Goal: Information Seeking & Learning: Learn about a topic

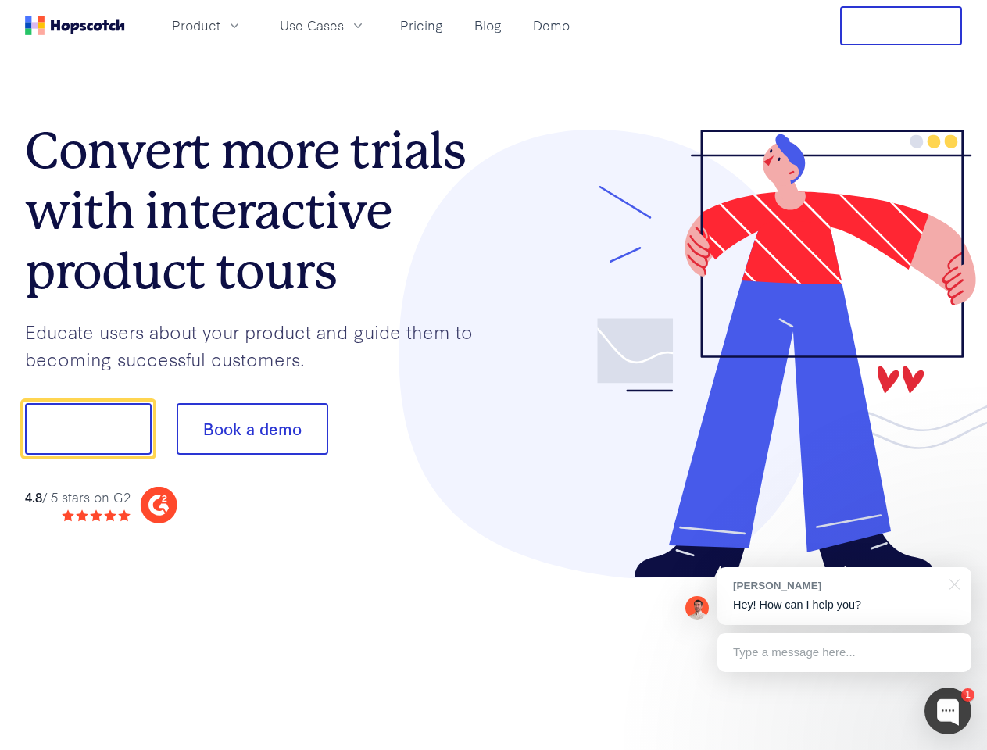
click at [494, 375] on div at bounding box center [728, 354] width 469 height 449
click at [220, 25] on span "Product" at bounding box center [196, 26] width 48 height 20
click at [344, 25] on span "Use Cases" at bounding box center [312, 26] width 64 height 20
click at [901, 26] on button "Free Trial" at bounding box center [901, 25] width 122 height 39
click at [88, 429] on button "Show me!" at bounding box center [88, 429] width 127 height 52
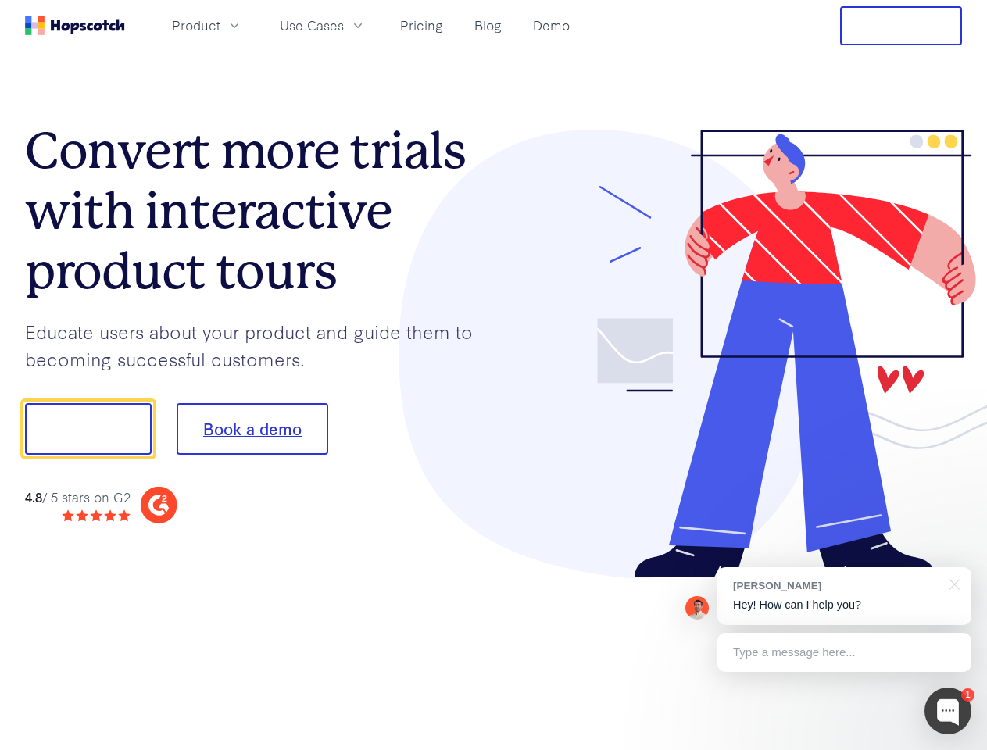
click at [252, 429] on button "Book a demo" at bounding box center [253, 429] width 152 height 52
click at [948, 711] on div at bounding box center [947, 711] width 47 height 47
click at [844, 596] on div "[PERSON_NAME] Hey! How can I help you?" at bounding box center [844, 596] width 254 height 58
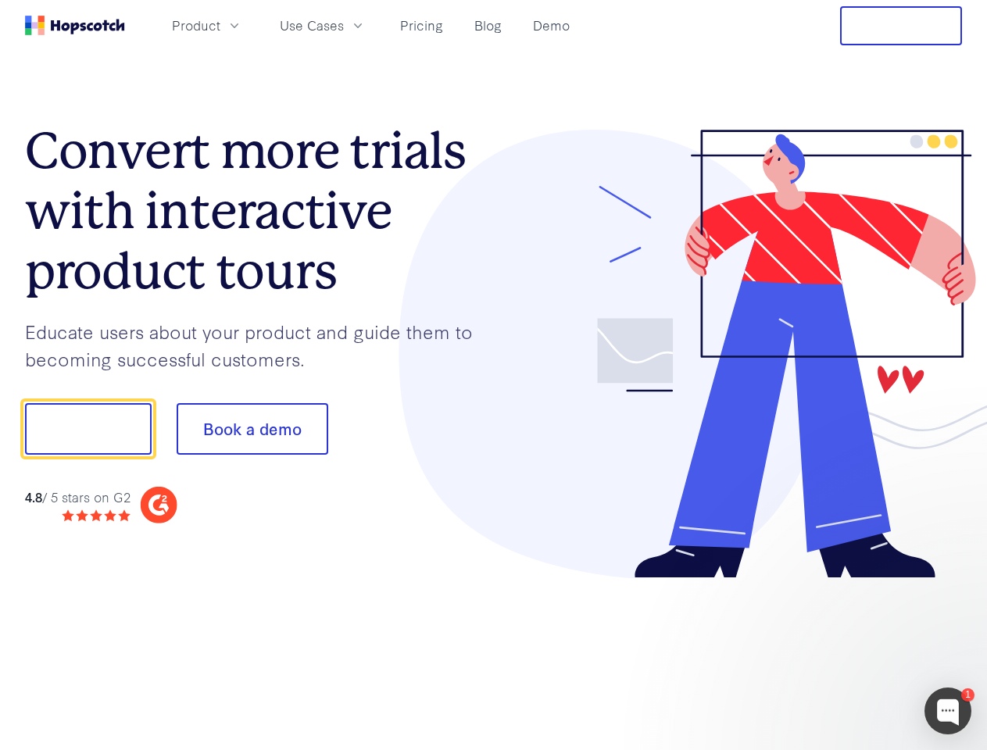
click at [952, 583] on div at bounding box center [824, 426] width 293 height 521
click at [844, 652] on div at bounding box center [824, 532] width 293 height 312
